Goal: Information Seeking & Learning: Learn about a topic

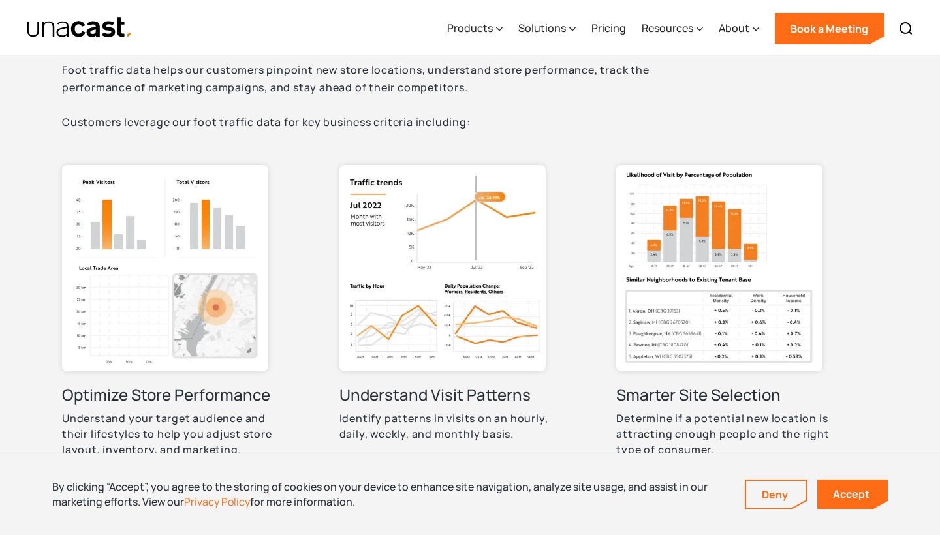
scroll to position [575, 0]
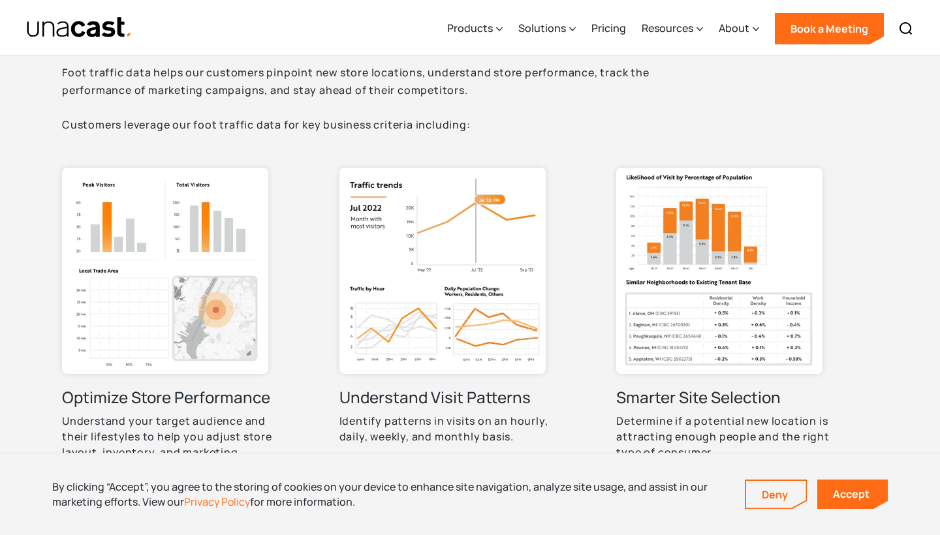
click at [180, 236] on img at bounding box center [165, 271] width 206 height 206
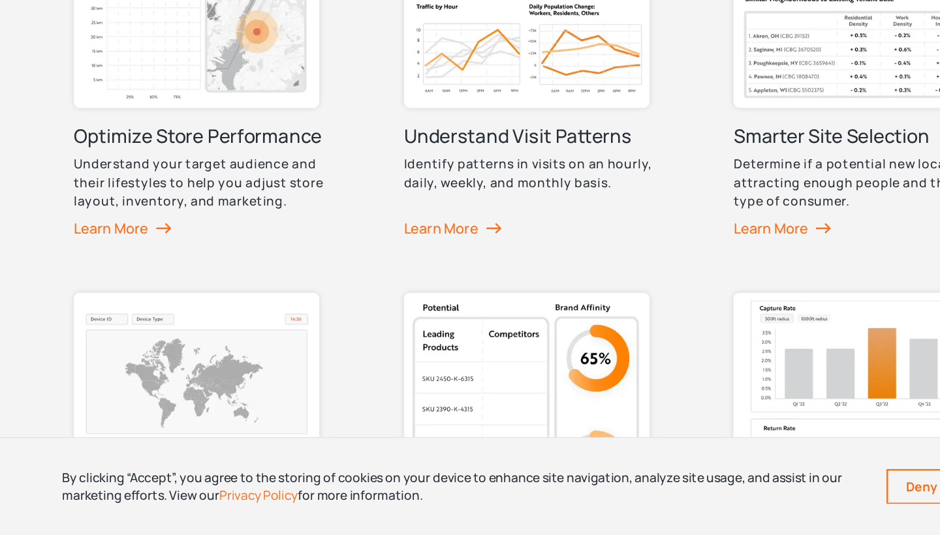
scroll to position [782, 0]
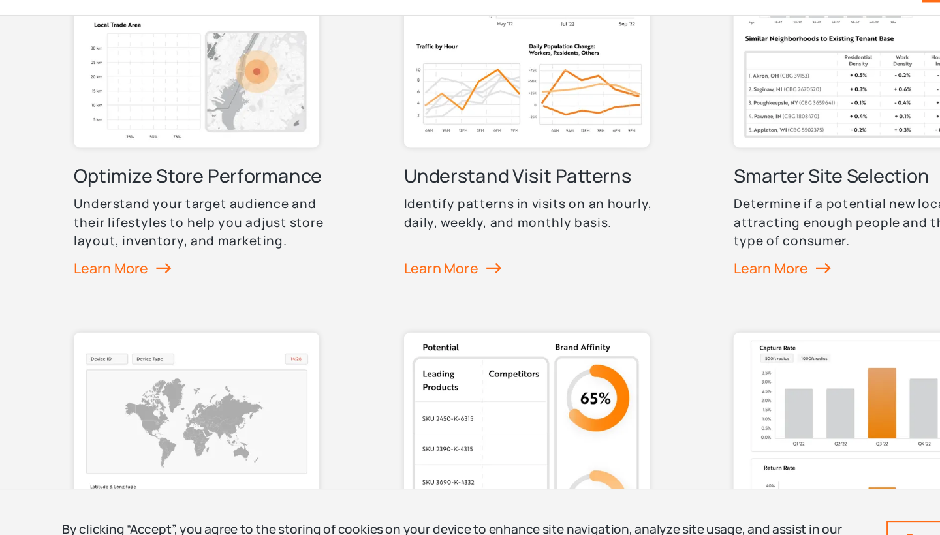
click at [170, 94] on img at bounding box center [165, 63] width 206 height 206
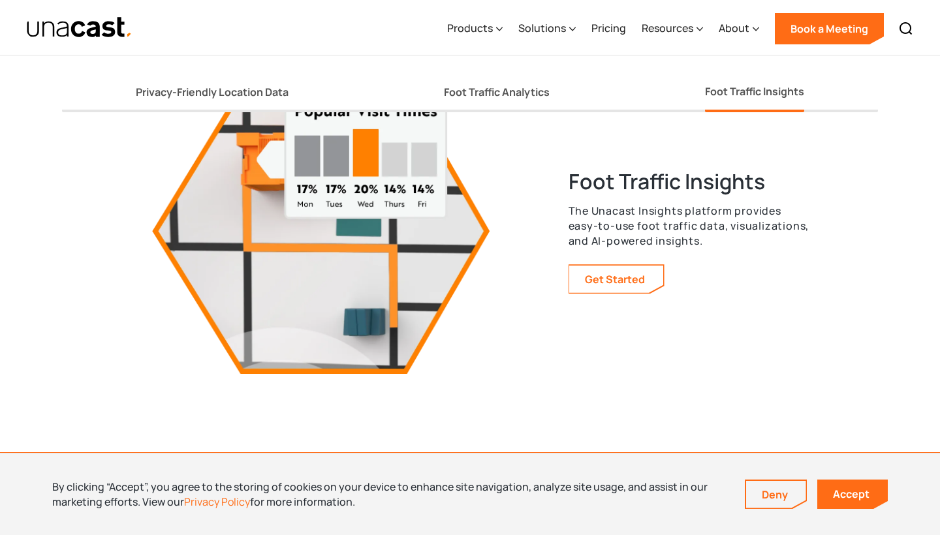
scroll to position [2433, 0]
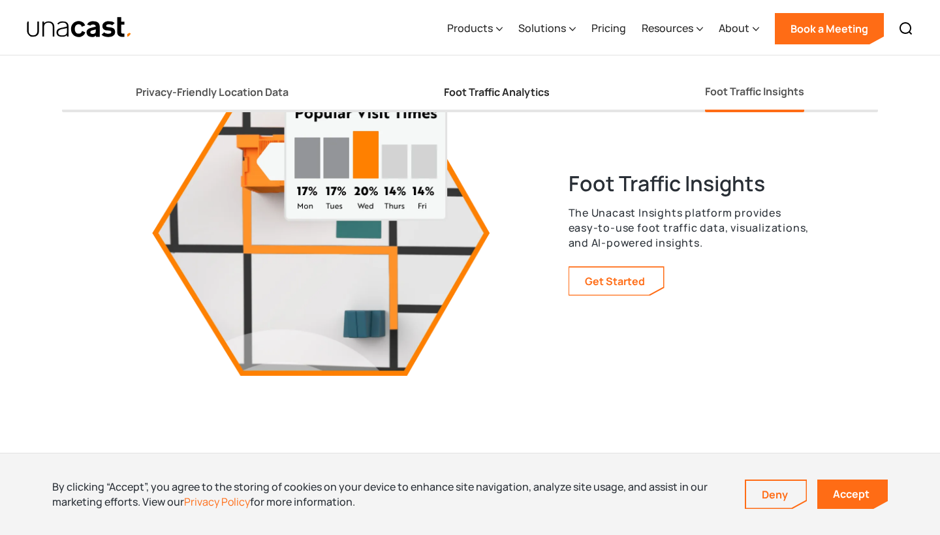
click at [463, 89] on div "Foot Traffic Analytics" at bounding box center [497, 93] width 106 height 14
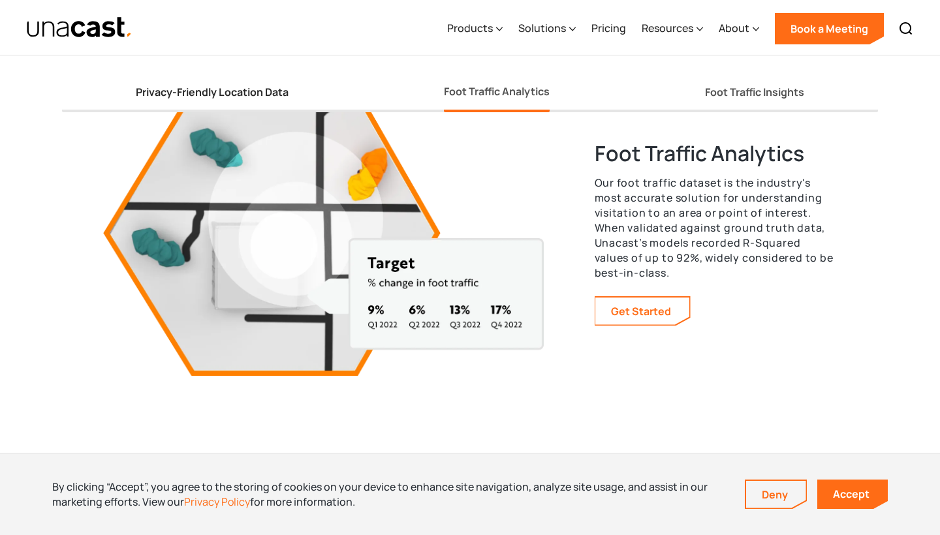
click at [276, 85] on link "Privacy-Friendly Location Data" at bounding box center [212, 95] width 153 height 35
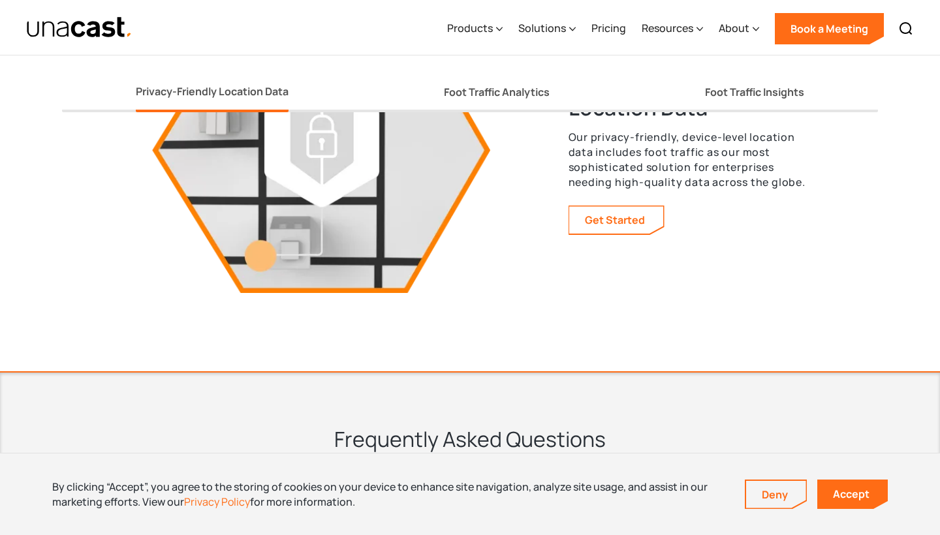
scroll to position [2513, 0]
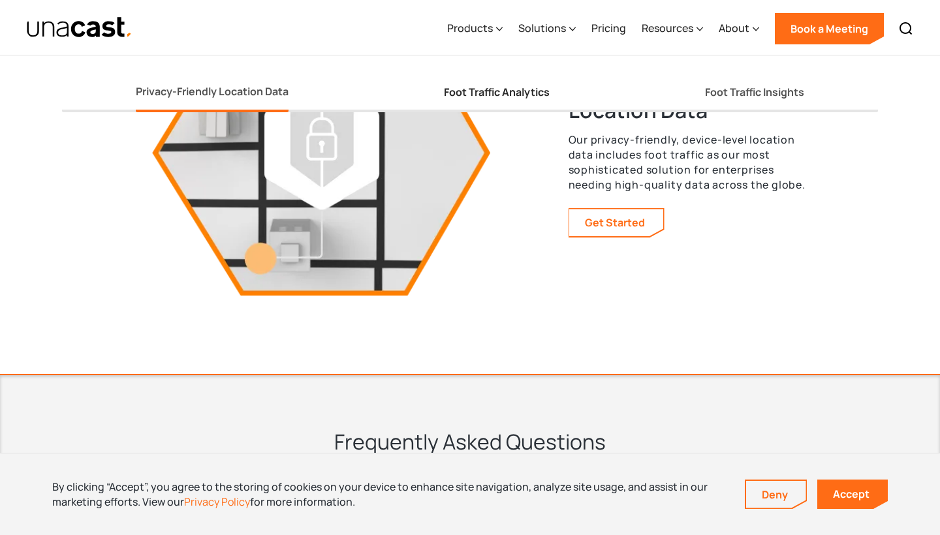
click at [494, 92] on div "Foot Traffic Analytics" at bounding box center [497, 93] width 106 height 14
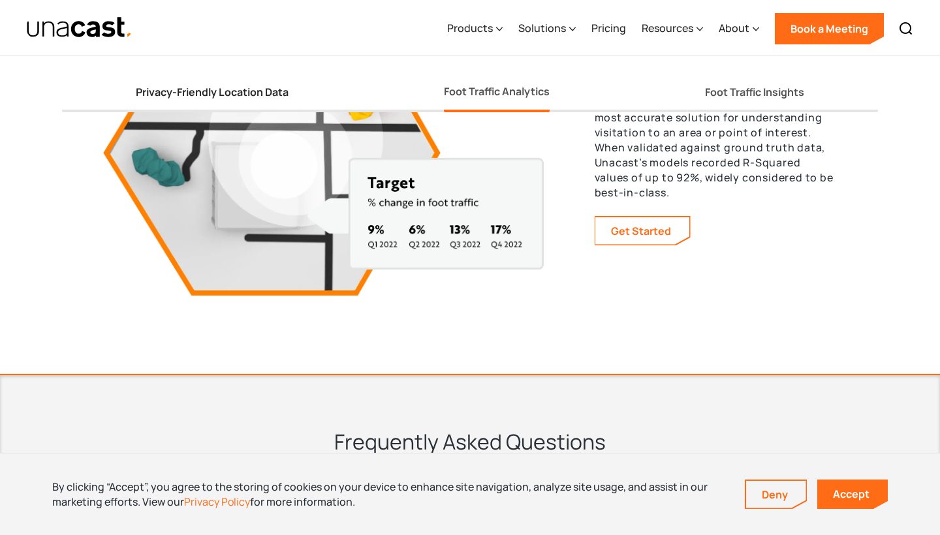
click at [240, 87] on div "Privacy-Friendly Location Data" at bounding box center [212, 93] width 153 height 14
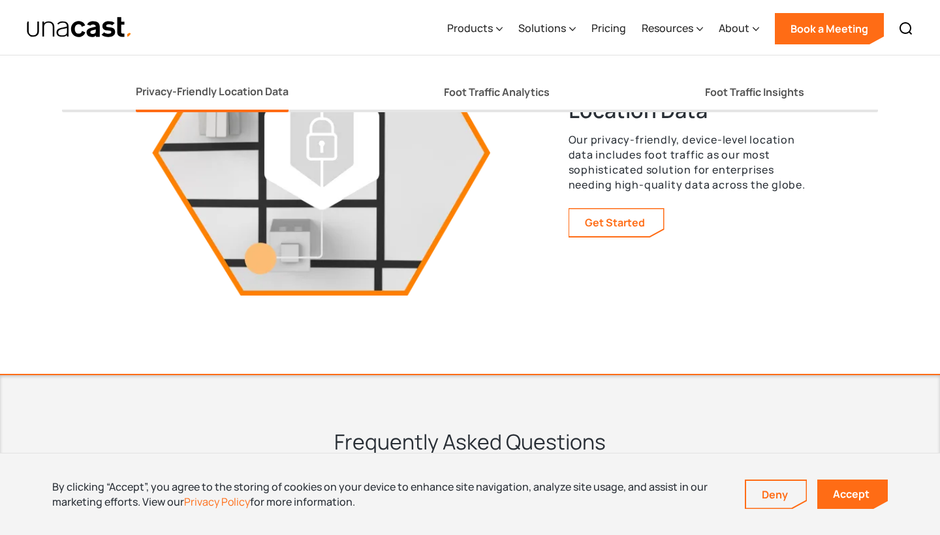
click at [442, 101] on div "Privacy-Friendly Location Data Foot Traffic Analytics Foot Traffic Insights" at bounding box center [470, 83] width 816 height 57
click at [459, 93] on div "Foot Traffic Analytics" at bounding box center [497, 93] width 106 height 14
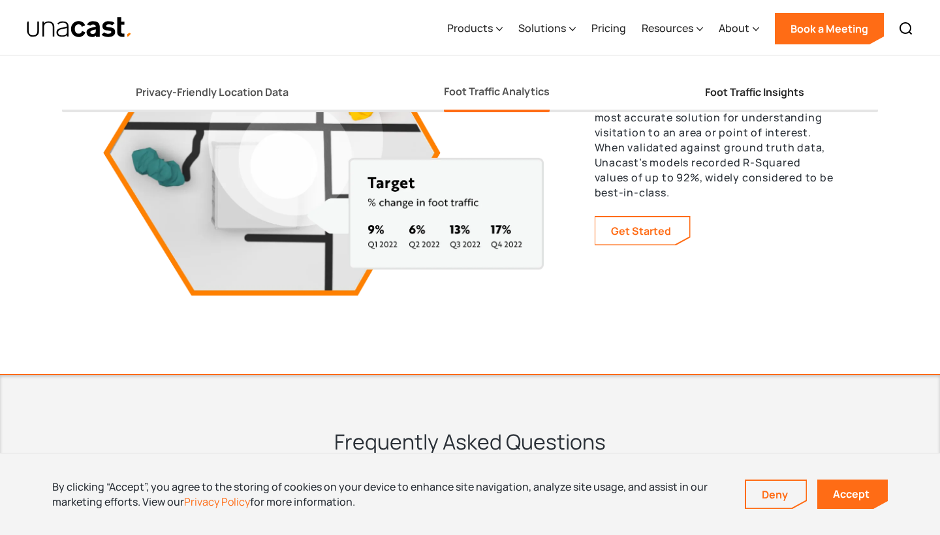
click at [729, 100] on link "Foot Traffic Insights" at bounding box center [754, 95] width 99 height 35
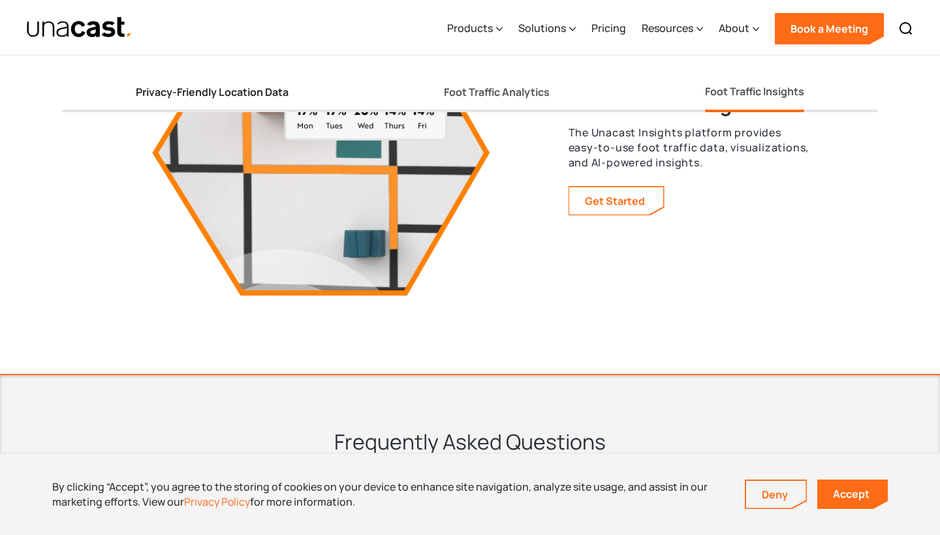
click at [285, 86] on div "Privacy-Friendly Location Data" at bounding box center [212, 93] width 153 height 14
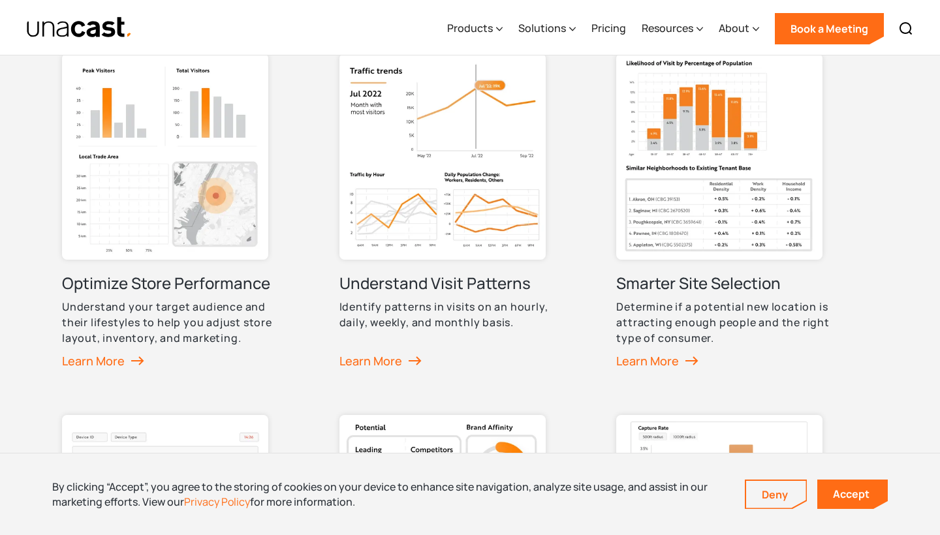
scroll to position [687, 0]
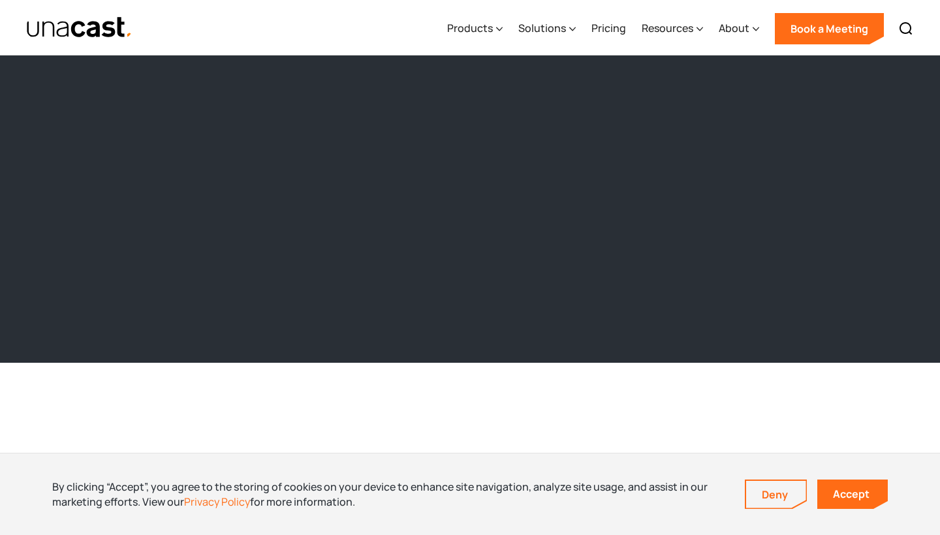
scroll to position [1281, 0]
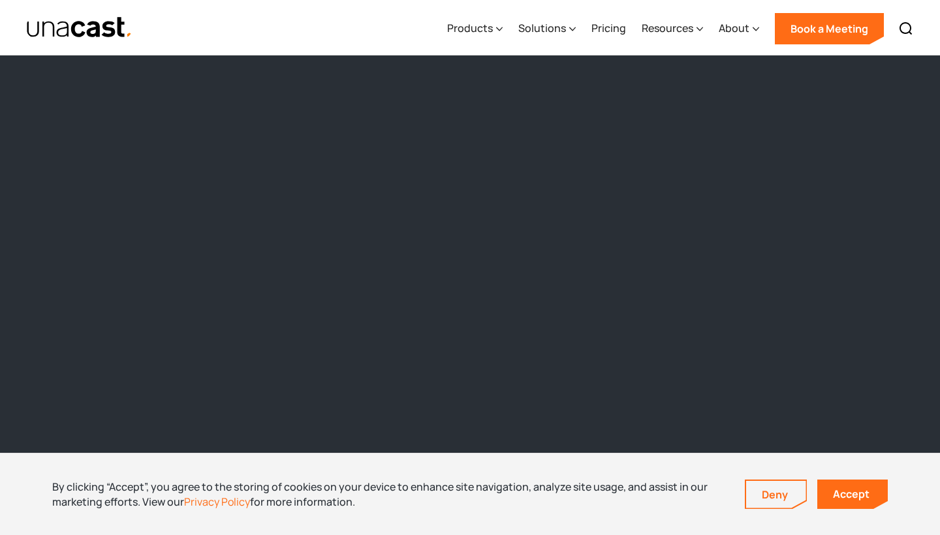
scroll to position [1117, 0]
